Goal: Transaction & Acquisition: Purchase product/service

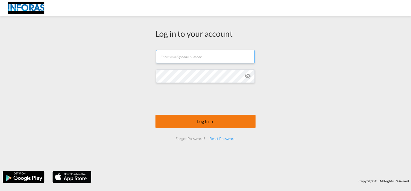
type input "[EMAIL_ADDRESS][DOMAIN_NAME]"
click at [204, 120] on button "Log In" at bounding box center [206, 120] width 100 height 13
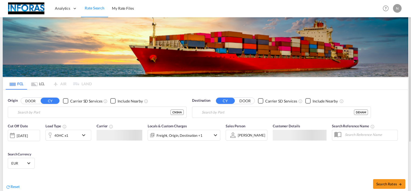
type input "[GEOGRAPHIC_DATA], [GEOGRAPHIC_DATA]"
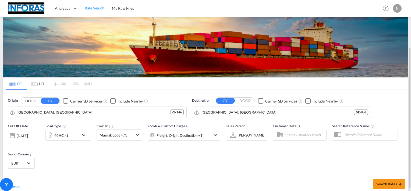
scroll to position [27, 0]
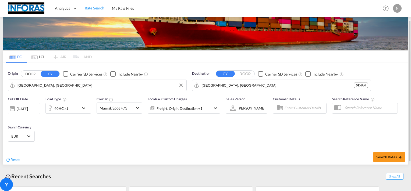
click at [61, 86] on input "[GEOGRAPHIC_DATA], [GEOGRAPHIC_DATA]" at bounding box center [100, 85] width 166 height 8
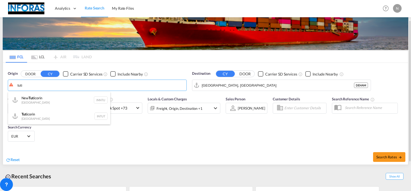
click at [29, 113] on div "Tuti corin India INTUT" at bounding box center [59, 116] width 102 height 16
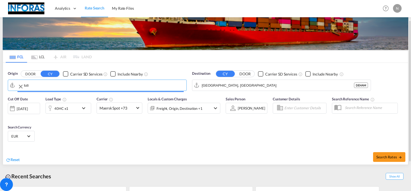
type input "Tuticorin, INTUT"
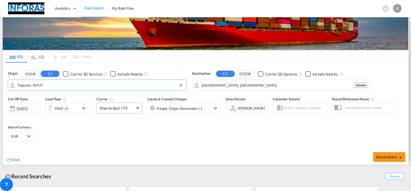
click at [138, 108] on span at bounding box center [137, 107] width 3 height 3
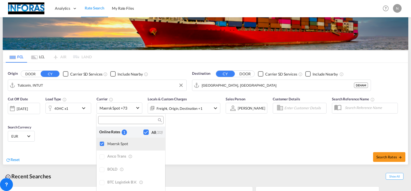
click at [100, 143] on div at bounding box center [102, 143] width 5 height 5
click at [143, 131] on div "Checkbox No Ink" at bounding box center [145, 131] width 5 height 5
click at [388, 156] on md-backdrop at bounding box center [205, 95] width 411 height 191
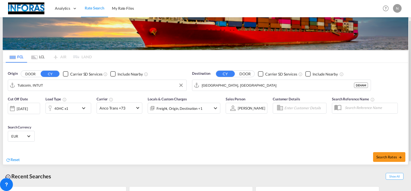
scroll to position [65, 0]
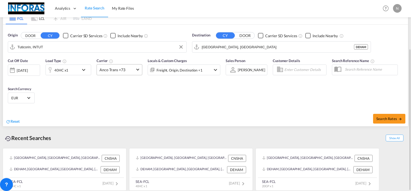
click at [139, 68] on md-select-value "Anco Trans +73" at bounding box center [119, 69] width 45 height 10
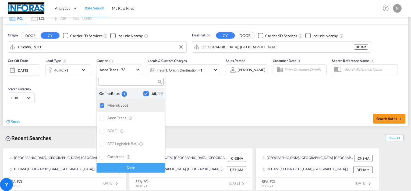
click at [103, 104] on div at bounding box center [102, 105] width 5 height 5
click at [129, 168] on div "Done" at bounding box center [131, 167] width 69 height 9
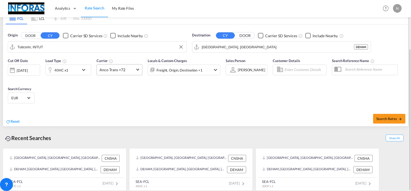
click at [141, 70] on md-select-value "Anco Trans +72" at bounding box center [119, 69] width 45 height 10
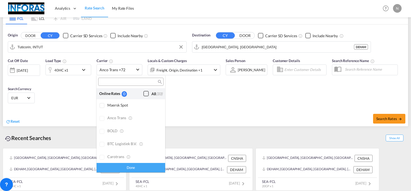
scroll to position [419, 0]
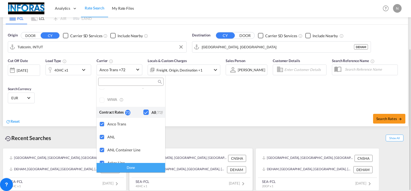
click at [131, 166] on div "Done" at bounding box center [131, 167] width 69 height 9
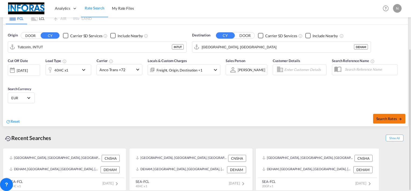
click at [392, 118] on span "Search Rates" at bounding box center [390, 118] width 26 height 4
type input "INTUT to DEHAM / [DATE]"
